Goal: Transaction & Acquisition: Download file/media

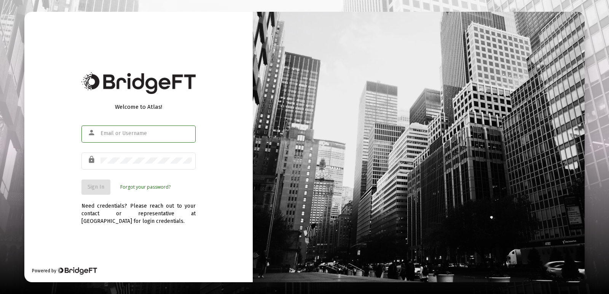
click at [134, 135] on input "text" at bounding box center [145, 134] width 91 height 6
type input "[EMAIL_ADDRESS][DOMAIN_NAME]"
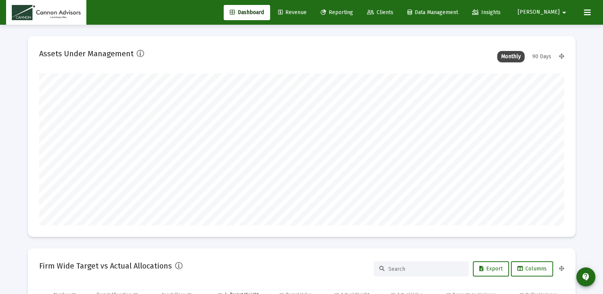
scroll to position [152, 283]
type input "[DATE]"
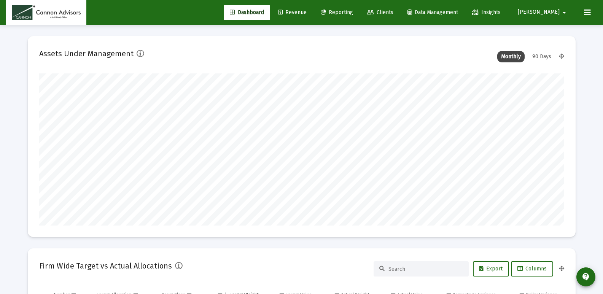
click at [558, 15] on span "[PERSON_NAME]" at bounding box center [539, 12] width 42 height 6
click at [596, 116] on div at bounding box center [301, 147] width 603 height 294
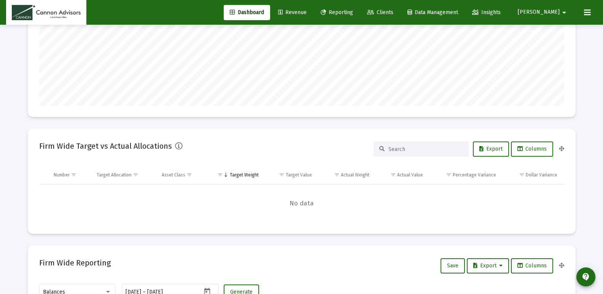
scroll to position [0, 0]
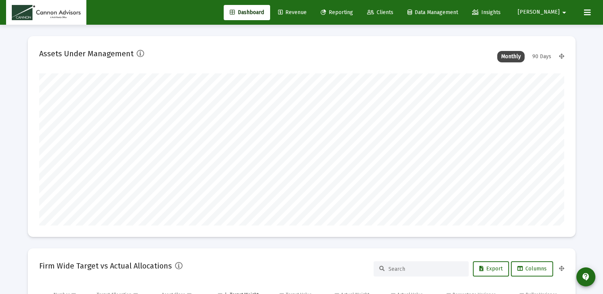
click at [313, 18] on link "Revenue" at bounding box center [292, 12] width 41 height 15
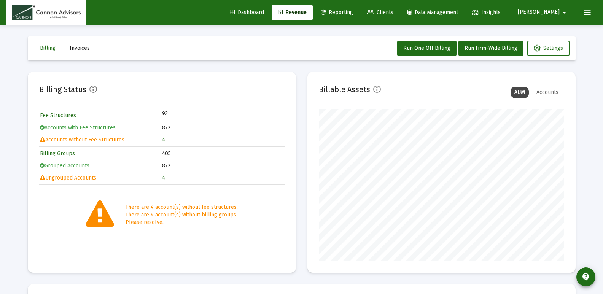
scroll to position [152, 245]
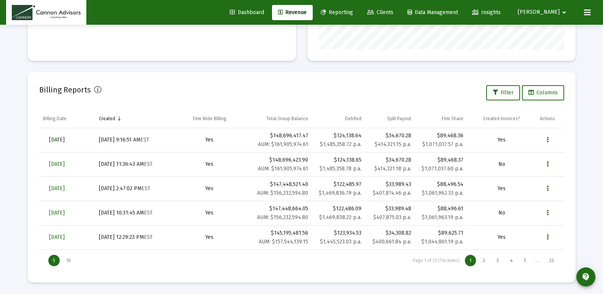
click at [57, 137] on span "[DATE]" at bounding box center [57, 140] width 16 height 6
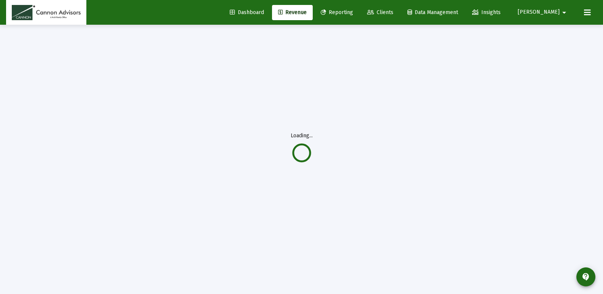
scroll to position [25, 0]
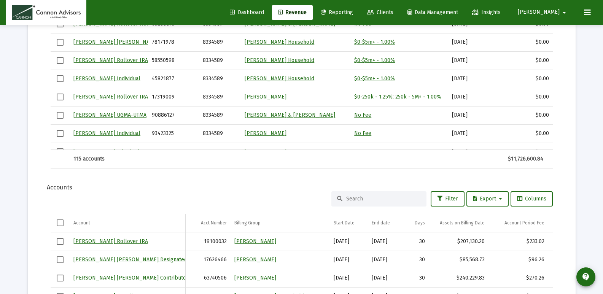
scroll to position [786, 0]
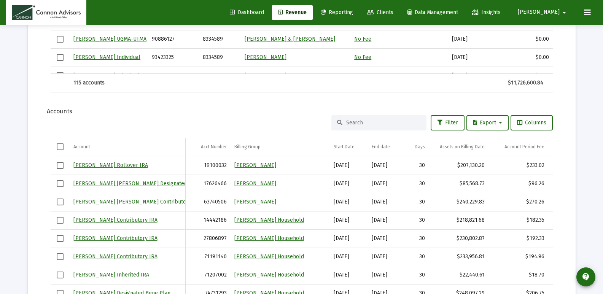
click at [380, 122] on input at bounding box center [383, 122] width 75 height 6
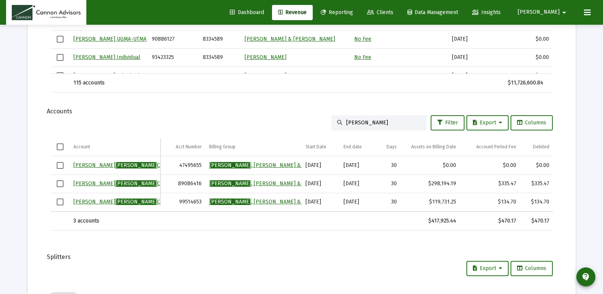
type input "[PERSON_NAME]"
drag, startPoint x: 448, startPoint y: 217, endPoint x: 536, endPoint y: 221, distance: 88.4
click at [536, 221] on tr "3 accounts $417,925.44 $470.17 $470.17" at bounding box center [302, 221] width 503 height 18
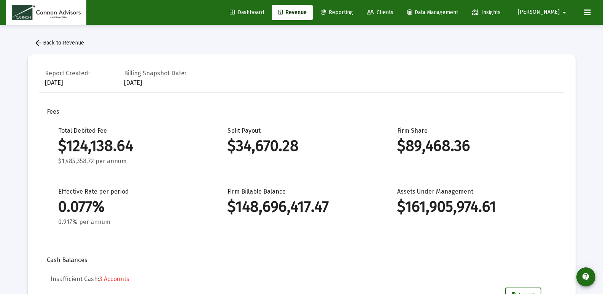
scroll to position [0, 0]
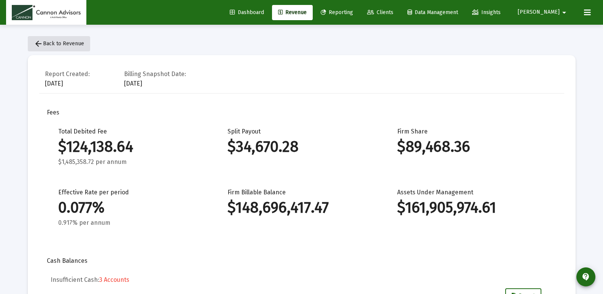
click at [58, 44] on span "arrow_back Back to Revenue" at bounding box center [59, 43] width 50 height 6
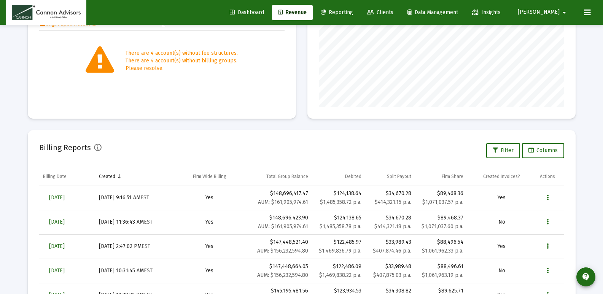
scroll to position [212, 0]
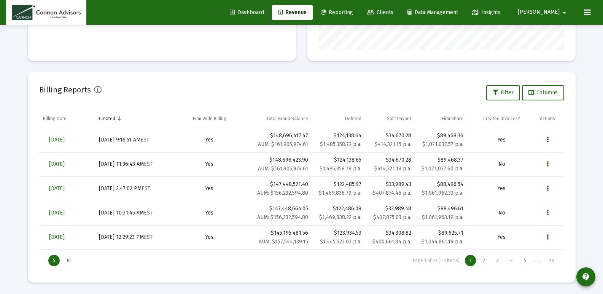
click at [547, 140] on icon "Data grid" at bounding box center [548, 139] width 2 height 9
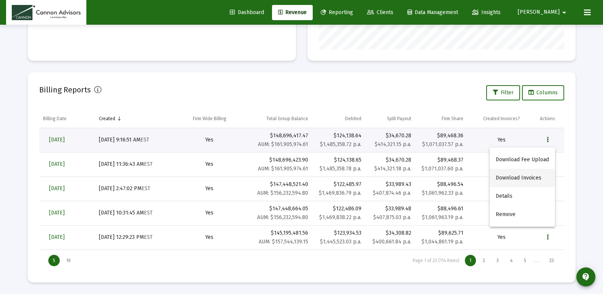
click at [522, 179] on button "Download Invoices" at bounding box center [522, 178] width 65 height 18
click at [591, 78] on div "Loading... Billing Invoices Run One Off Billing Run Firm-Wide Billing Settings …" at bounding box center [301, 41] width 603 height 506
